Goal: Check status: Check status

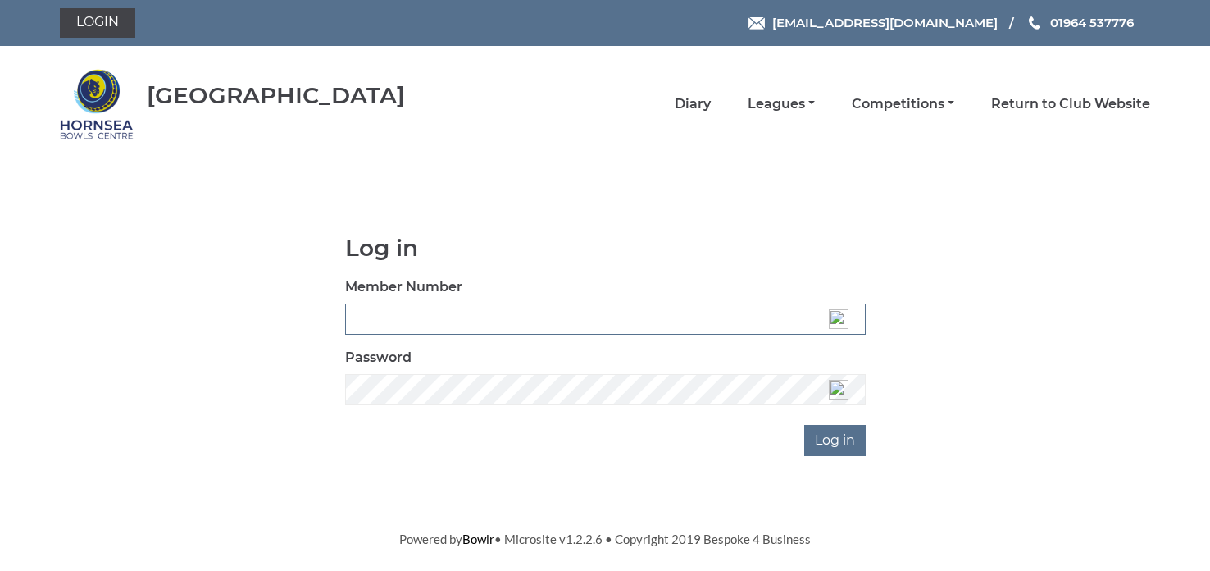
click at [588, 317] on input "Member Number" at bounding box center [605, 318] width 521 height 31
type input "0721"
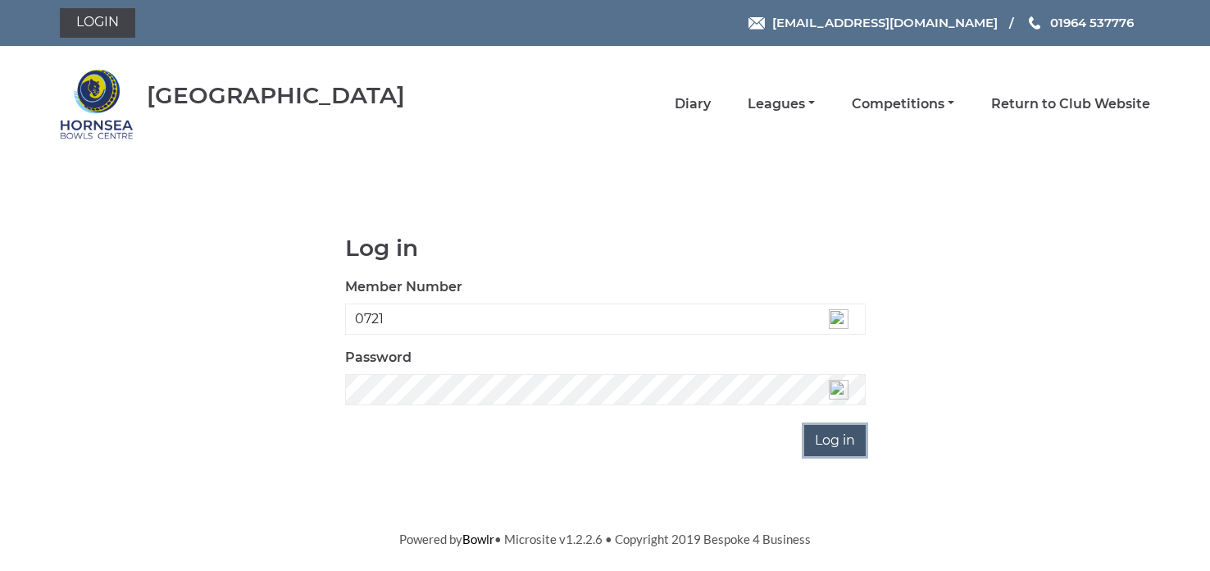
click at [829, 450] on input "Log in" at bounding box center [835, 440] width 62 height 31
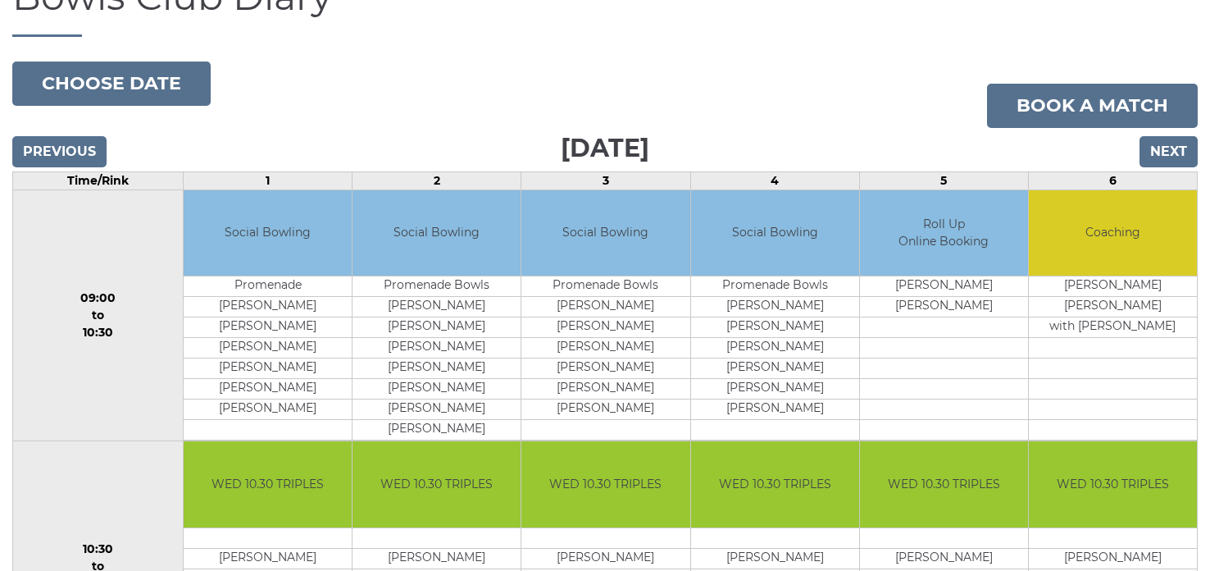
scroll to position [96, 0]
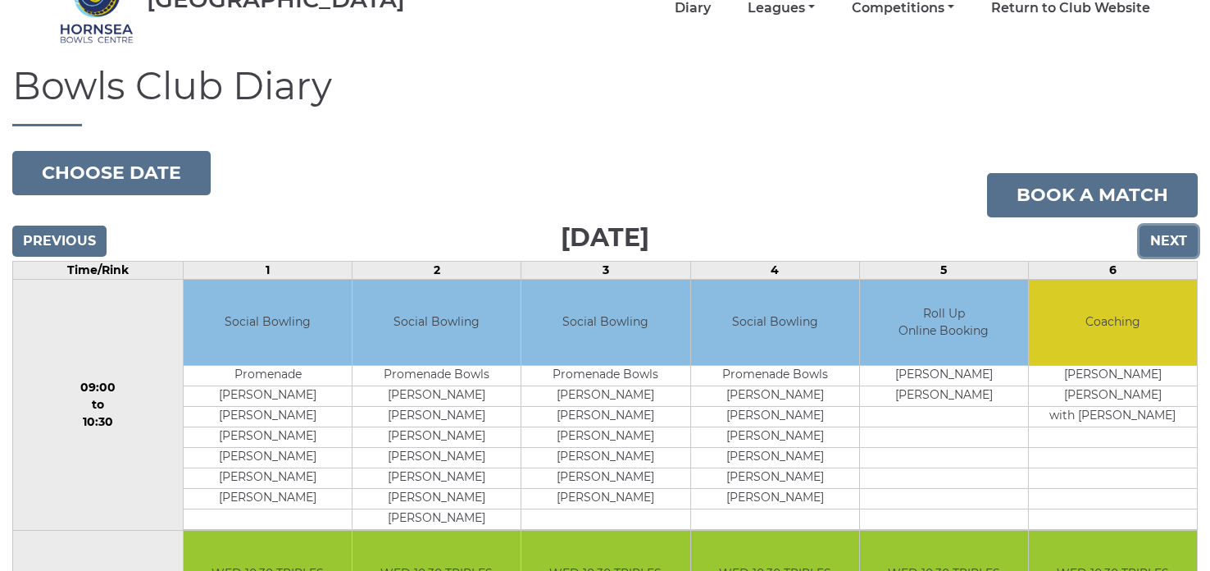
click at [1172, 235] on input "Next" at bounding box center [1169, 241] width 58 height 31
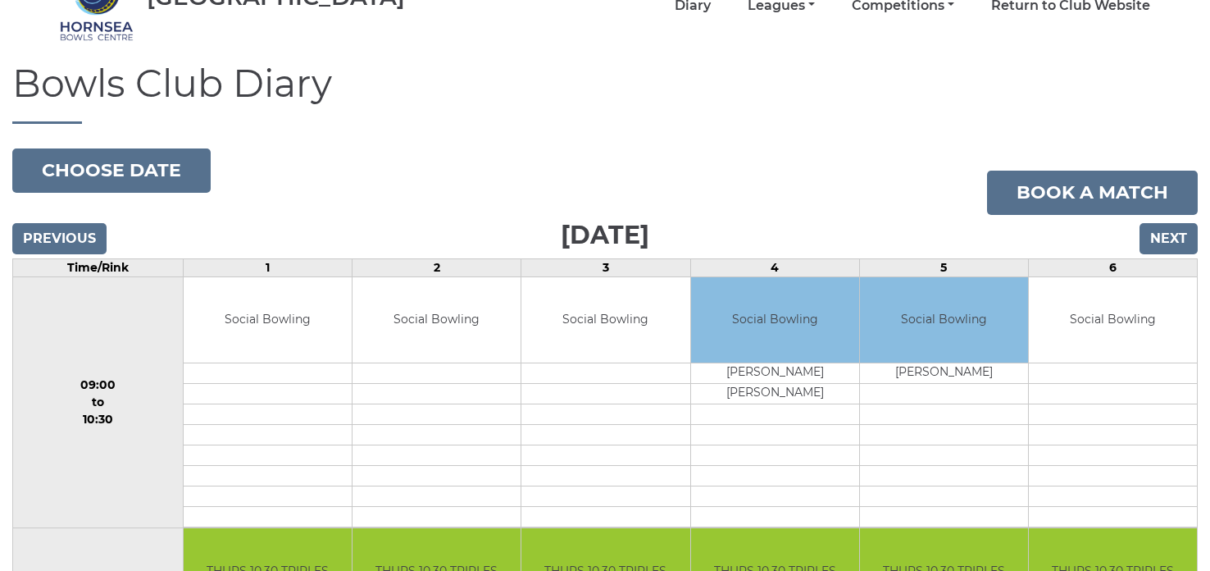
scroll to position [65, 0]
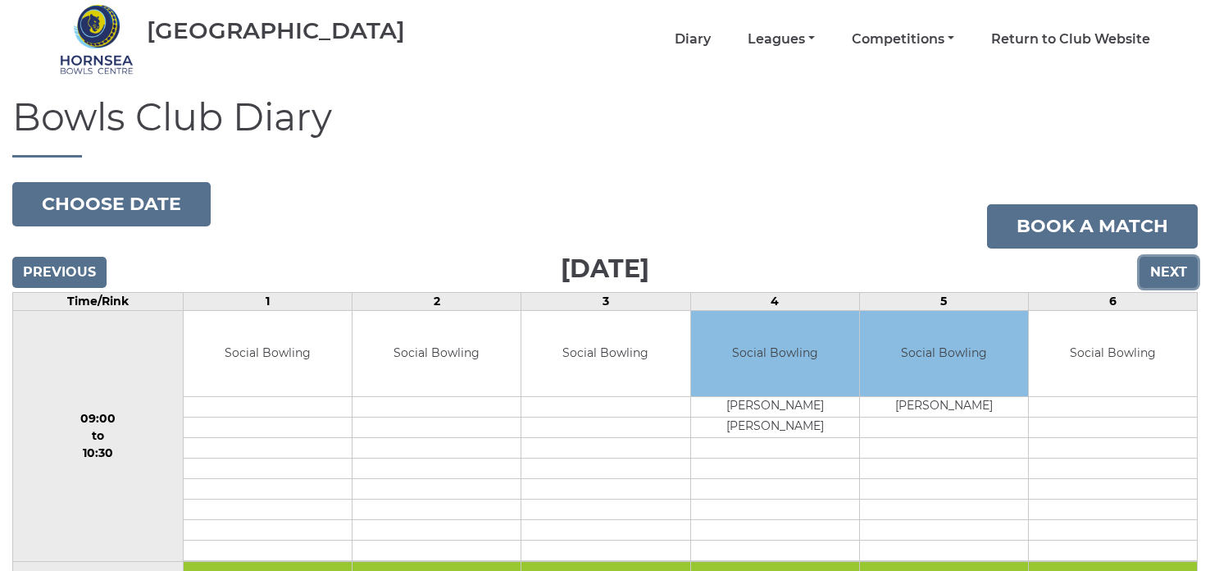
click at [1169, 275] on input "Next" at bounding box center [1169, 272] width 58 height 31
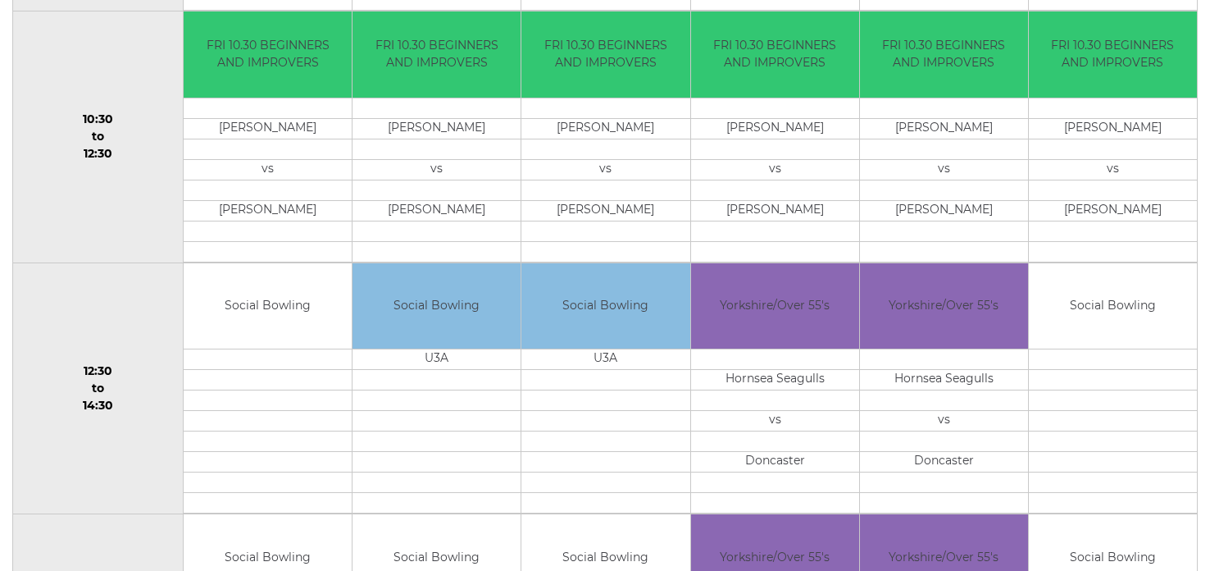
scroll to position [590, 0]
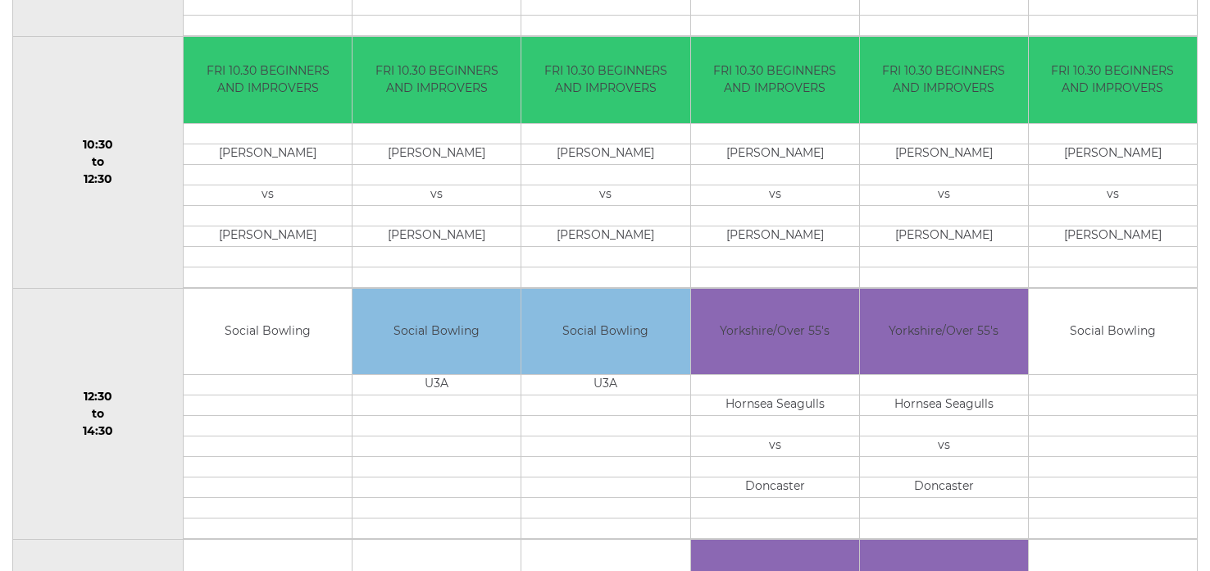
click at [666, 243] on td "Garry Webster" at bounding box center [606, 236] width 168 height 21
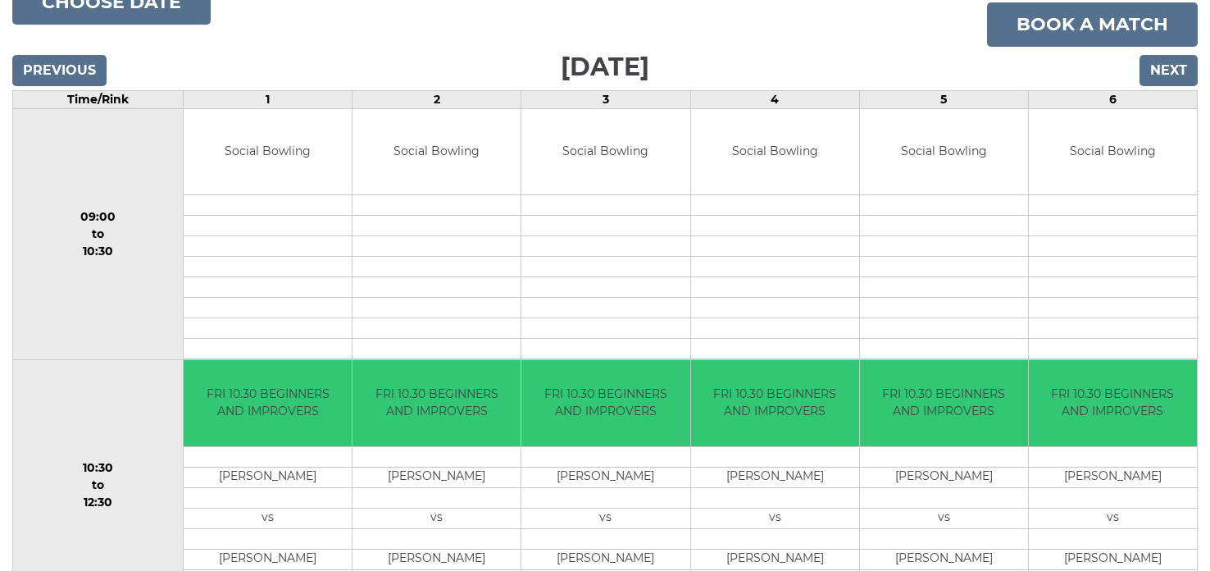
scroll to position [229, 0]
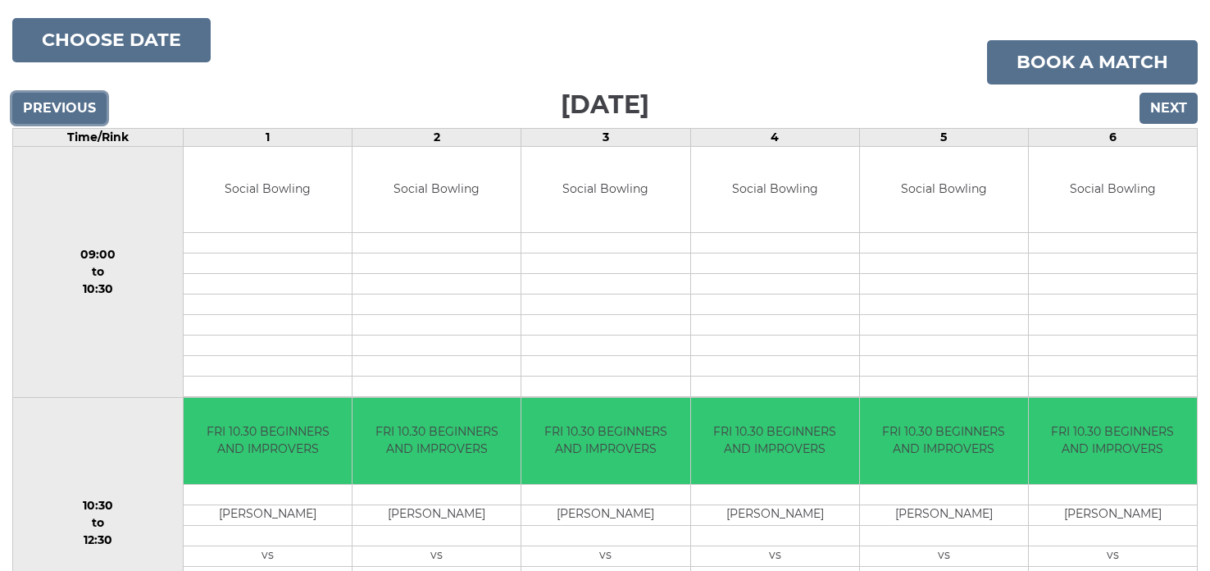
click at [44, 106] on input "Previous" at bounding box center [59, 108] width 94 height 31
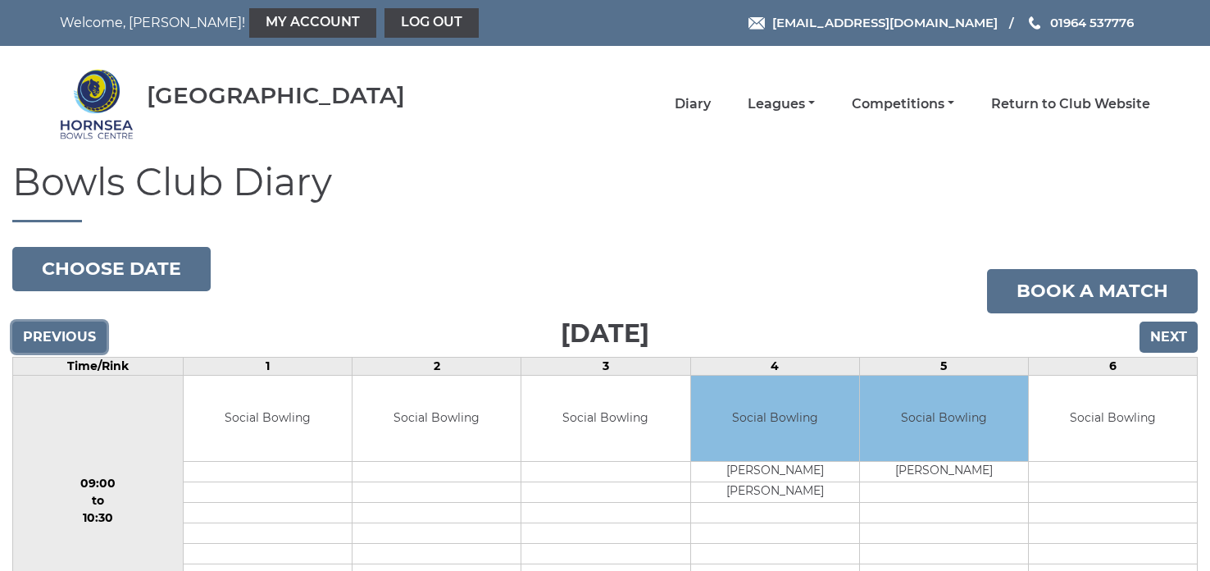
click at [47, 338] on input "Previous" at bounding box center [59, 336] width 94 height 31
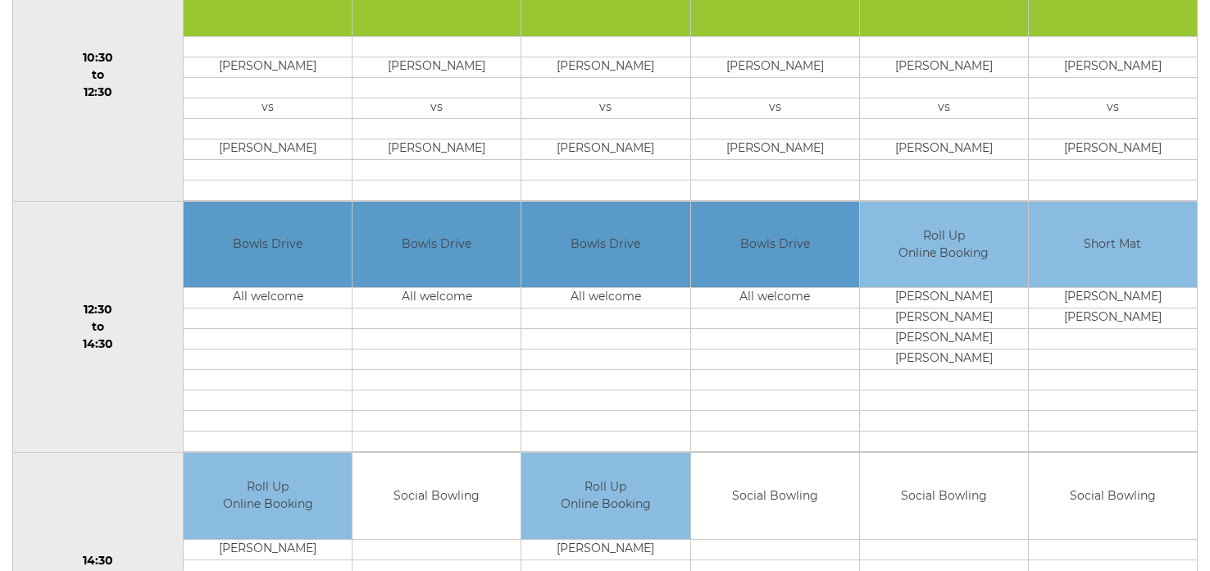
scroll to position [721, 0]
